Goal: Task Accomplishment & Management: Manage account settings

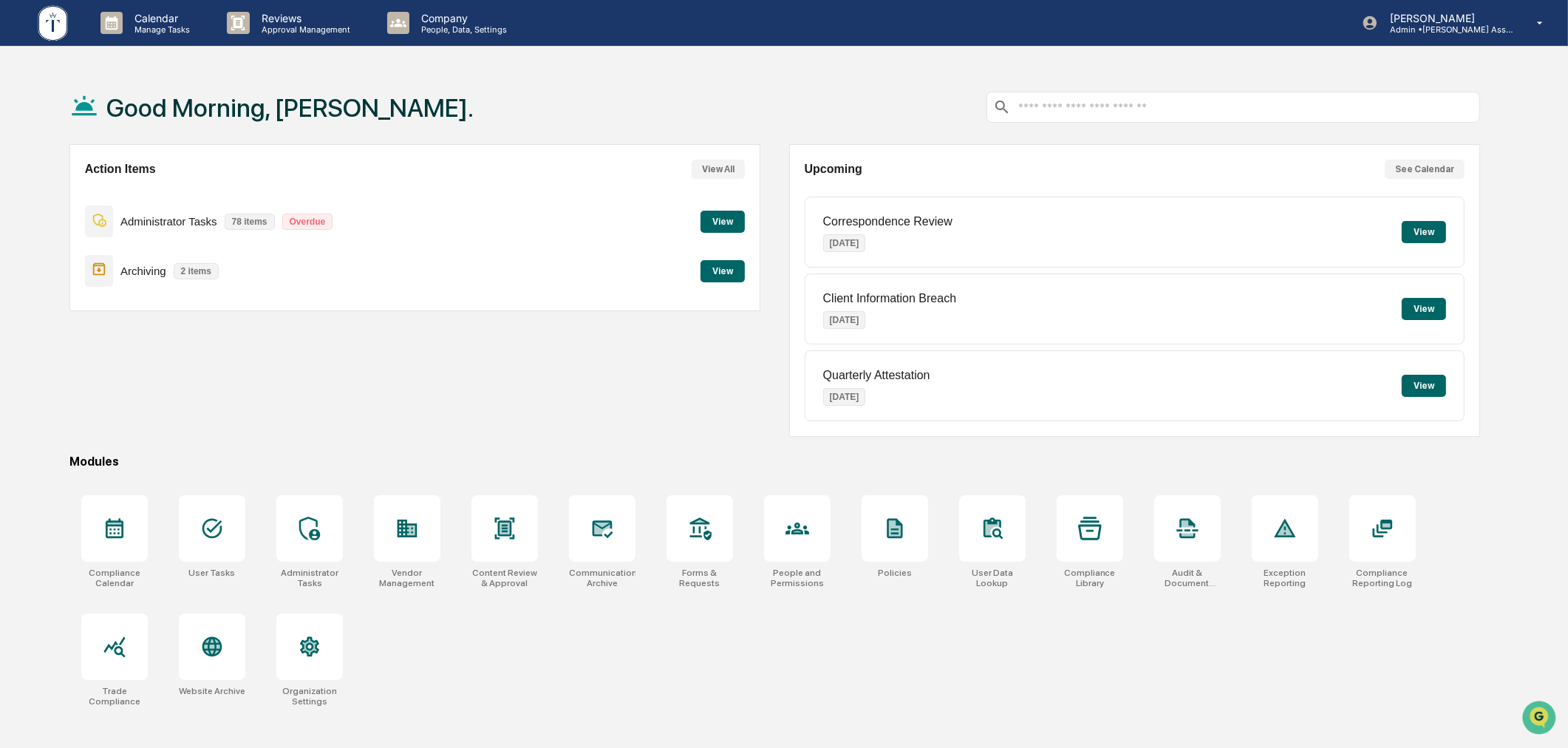
click at [907, 71] on div "Good Morning, [PERSON_NAME]." at bounding box center [775, 108] width 1411 height 74
click at [143, 25] on p "Manage Tasks" at bounding box center [159, 29] width 74 height 10
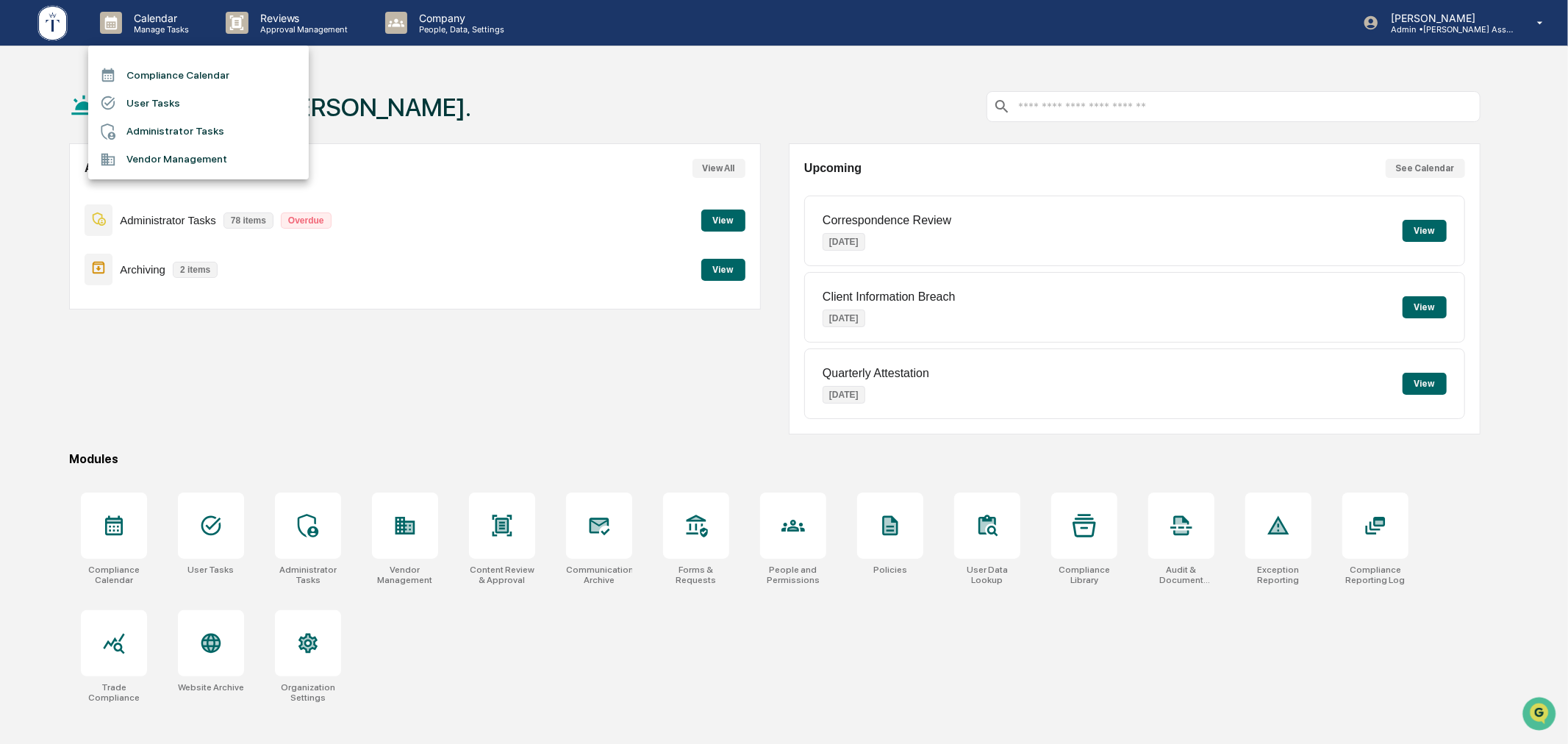
click at [171, 96] on li "User Tasks" at bounding box center [198, 103] width 221 height 28
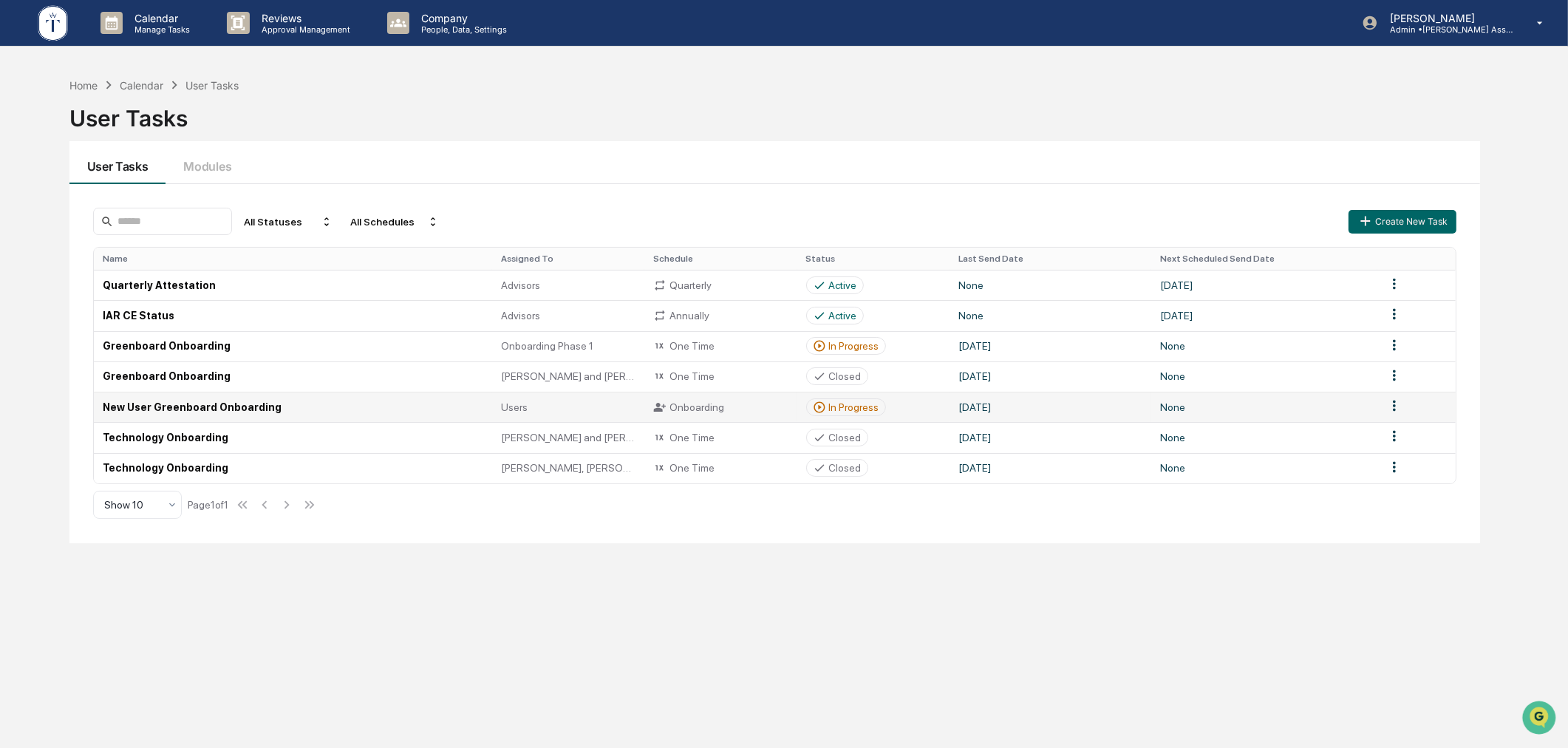
click at [853, 401] on div "In Progress" at bounding box center [854, 407] width 50 height 12
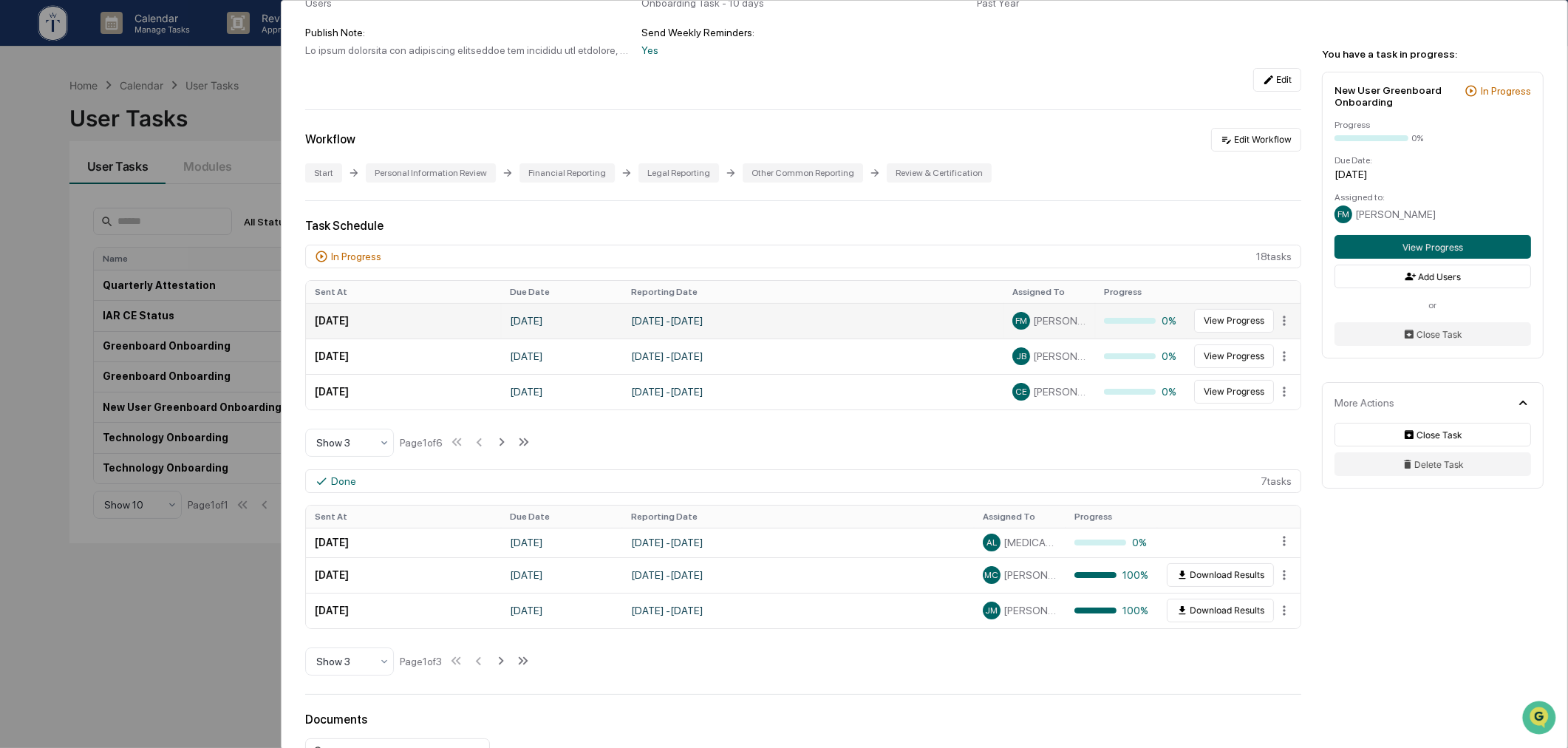
scroll to position [273, 0]
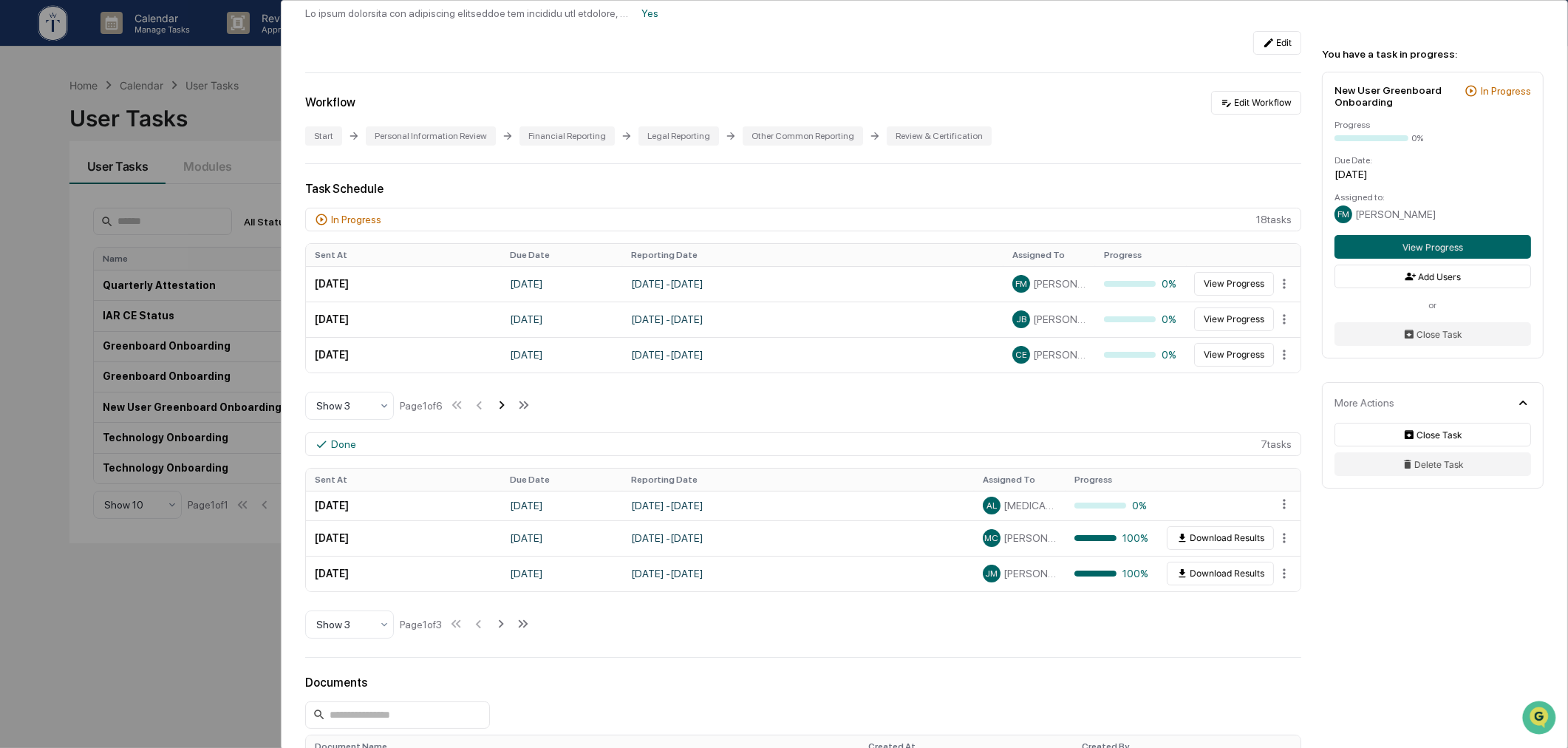
click at [501, 408] on icon at bounding box center [502, 405] width 16 height 16
click at [501, 408] on icon at bounding box center [503, 405] width 16 height 16
click at [495, 391] on button at bounding box center [503, 406] width 16 height 30
click at [496, 391] on button at bounding box center [504, 406] width 16 height 30
click at [489, 408] on icon at bounding box center [481, 405] width 16 height 16
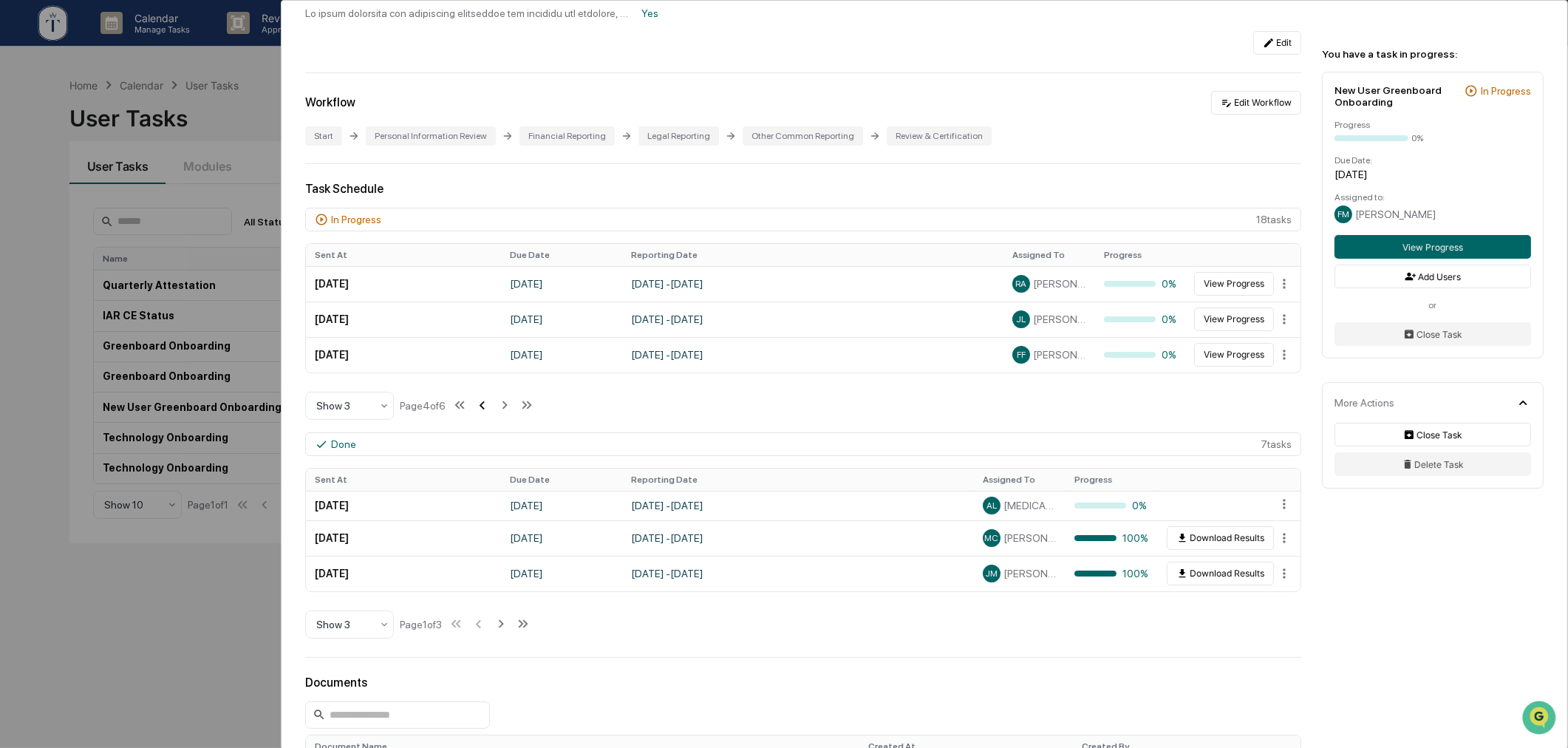
click at [488, 411] on icon at bounding box center [482, 405] width 16 height 16
click at [501, 410] on icon at bounding box center [503, 405] width 16 height 16
click at [508, 409] on icon at bounding box center [505, 405] width 5 height 8
click at [507, 409] on icon at bounding box center [504, 405] width 5 height 8
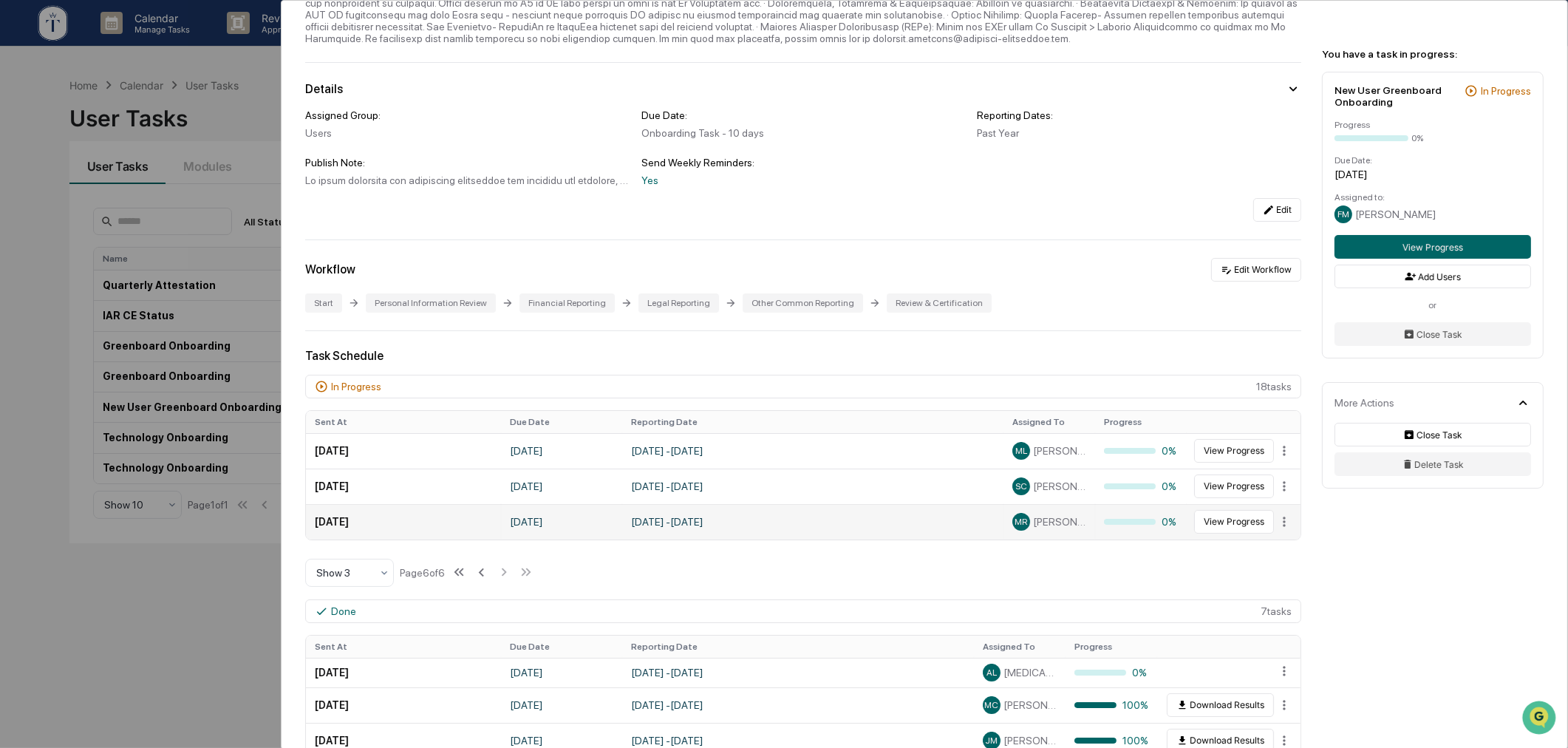
scroll to position [137, 0]
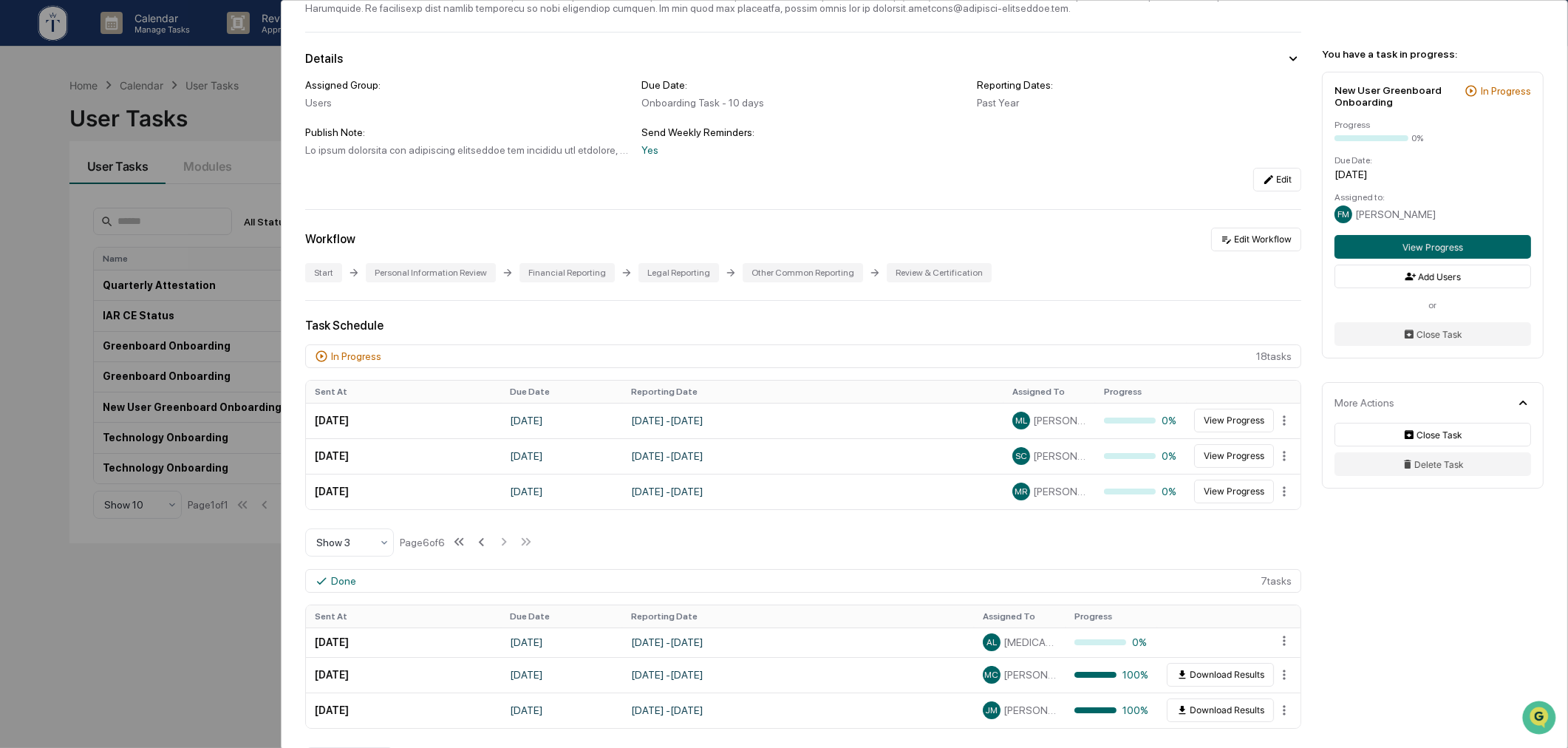
click at [167, 632] on div "User Tasks New User Greenboard Onboarding New User Greenboard Onboarding Active…" at bounding box center [784, 374] width 1568 height 748
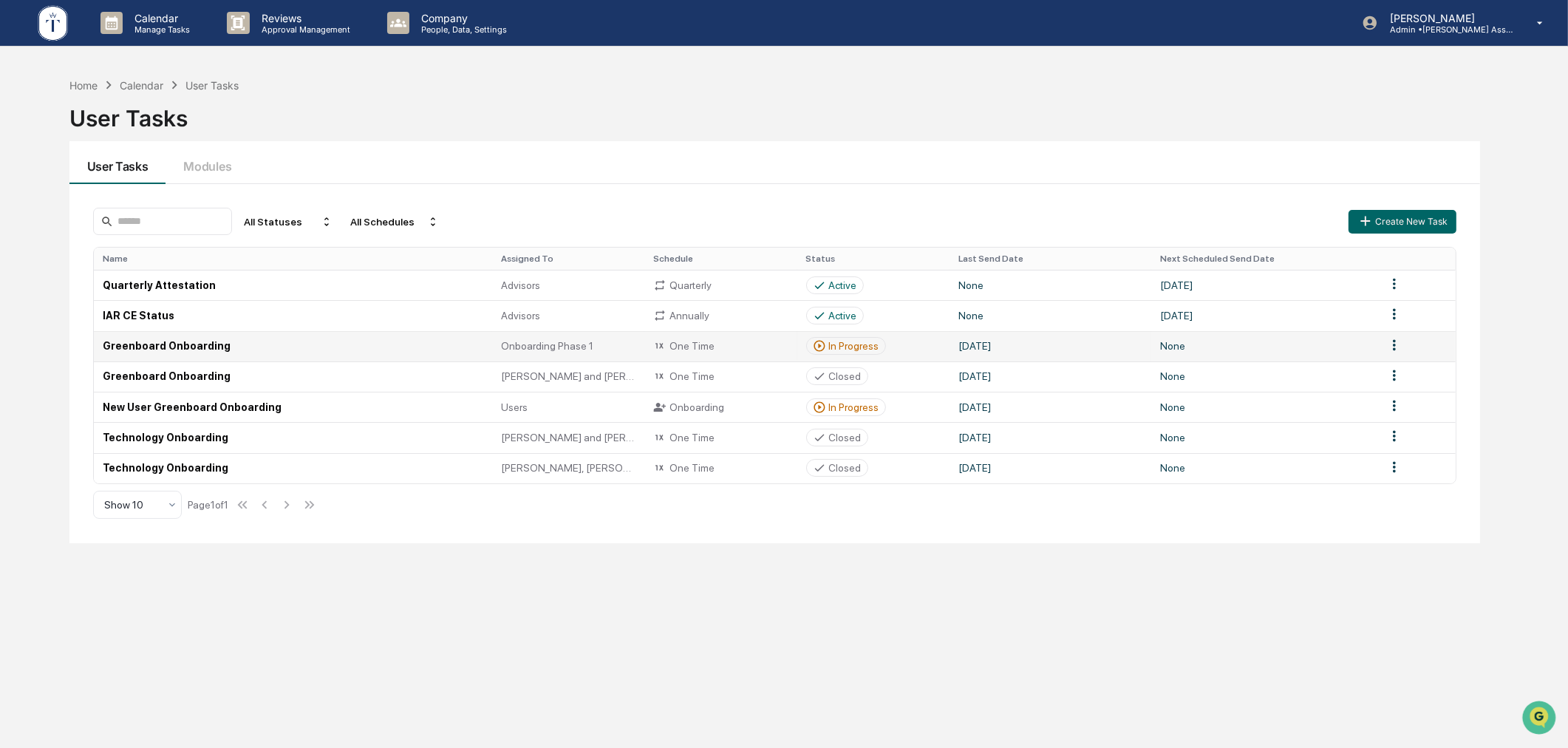
click at [857, 342] on div "In Progress" at bounding box center [854, 345] width 50 height 12
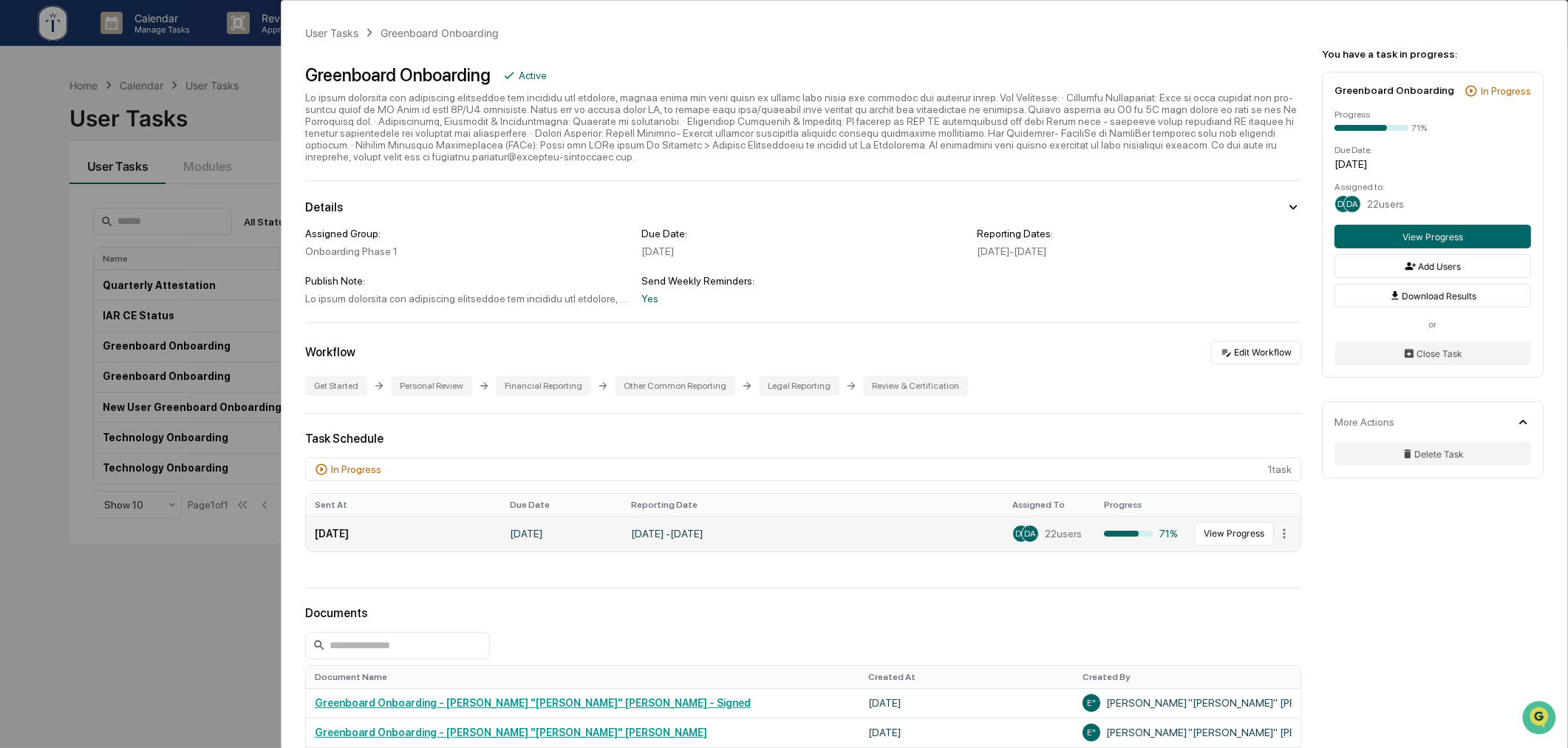
scroll to position [137, 0]
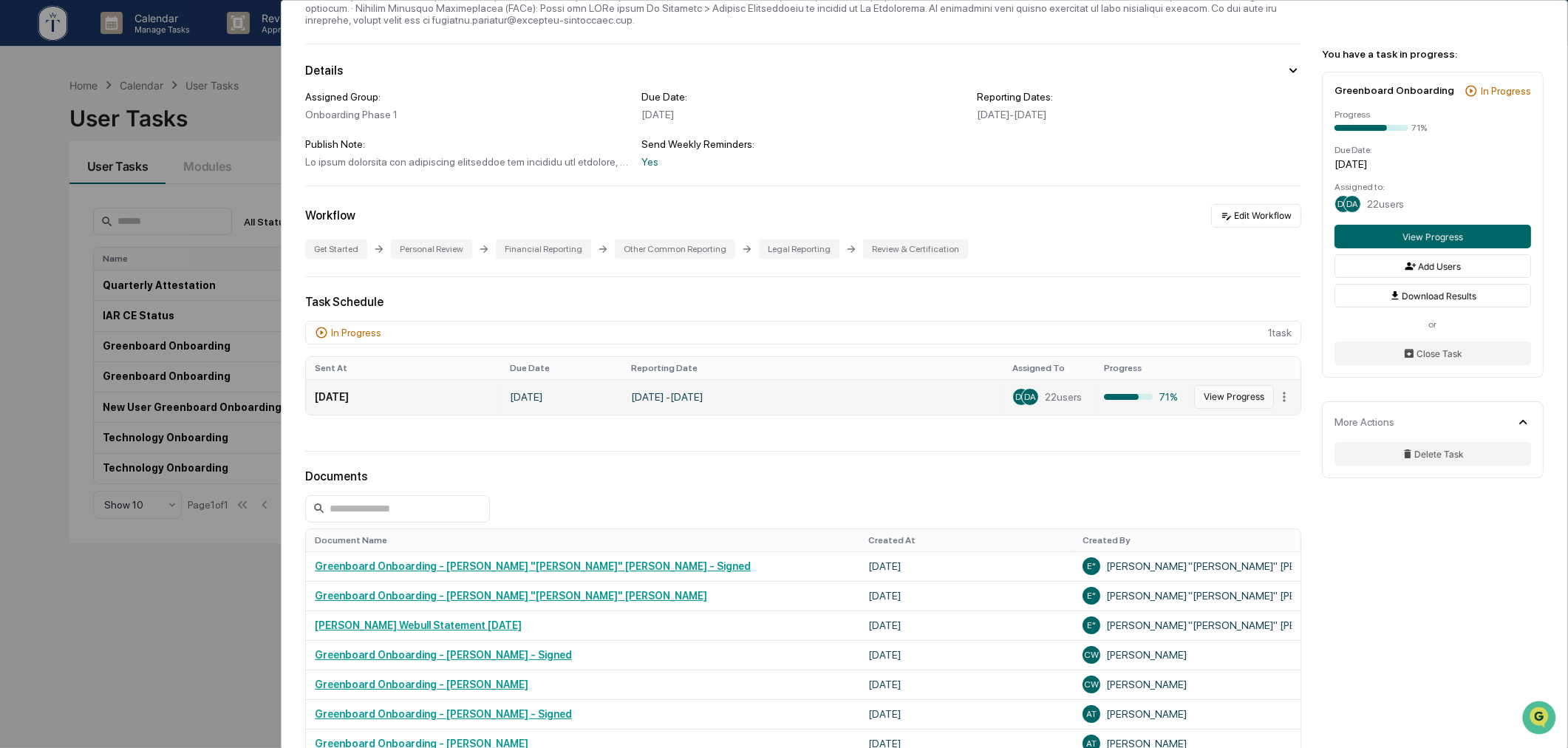
click at [1228, 400] on button "View Progress" at bounding box center [1234, 397] width 80 height 24
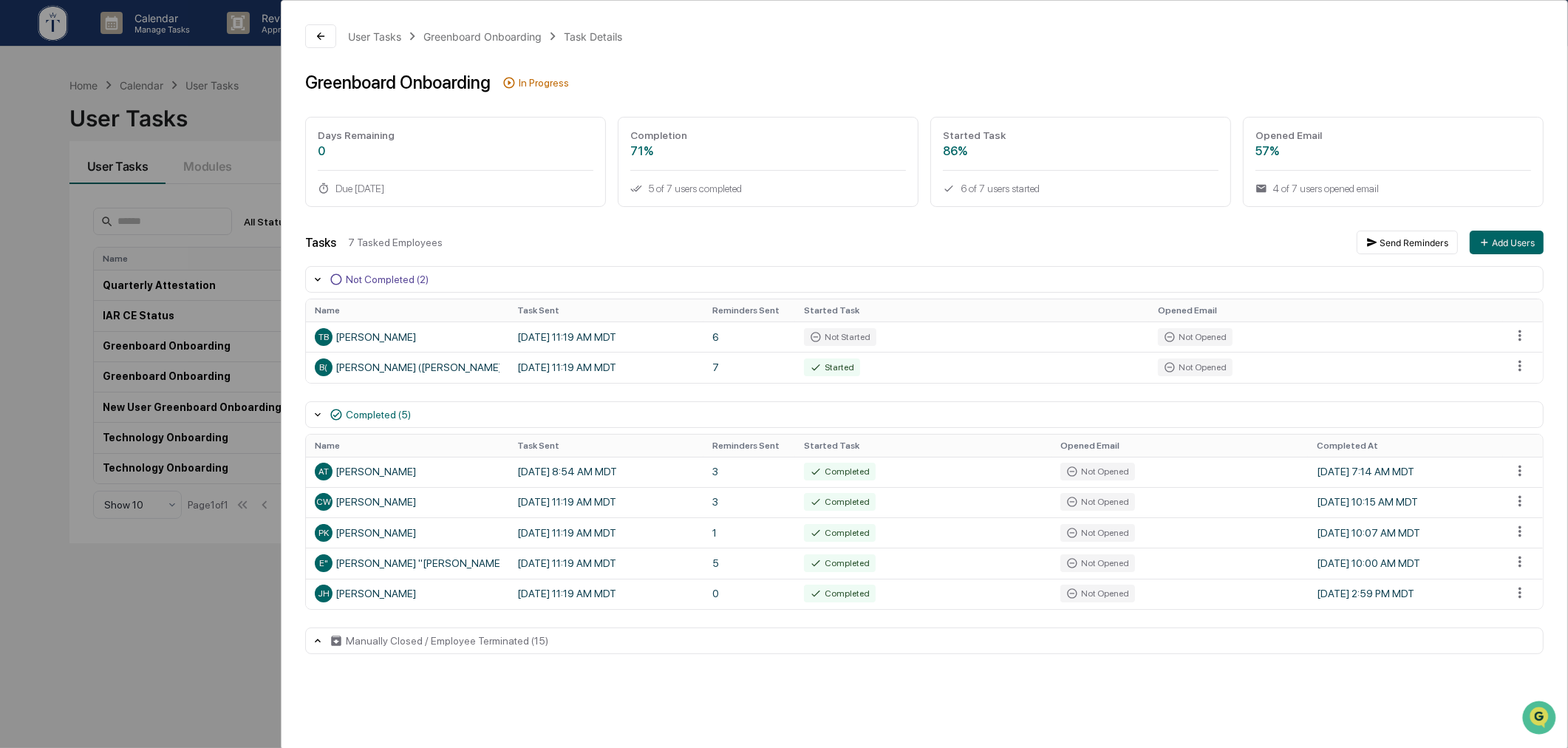
click at [140, 628] on div "User Tasks Greenboard Onboarding Task Details Greenboard Onboarding In Progress…" at bounding box center [784, 374] width 1568 height 748
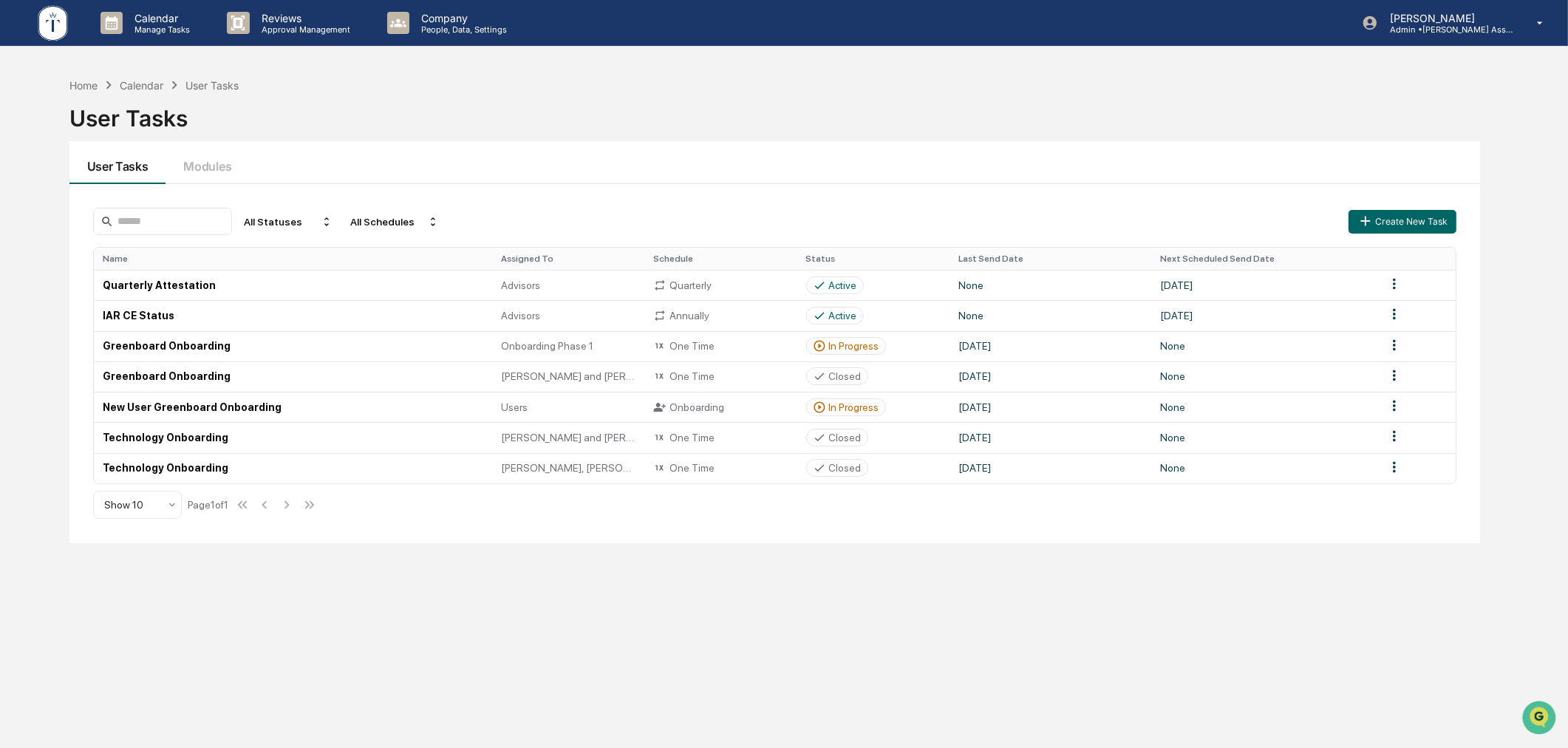
click at [1095, 82] on div "Home Calendar User Tasks User Tasks" at bounding box center [775, 107] width 1411 height 61
